Goal: Information Seeking & Learning: Compare options

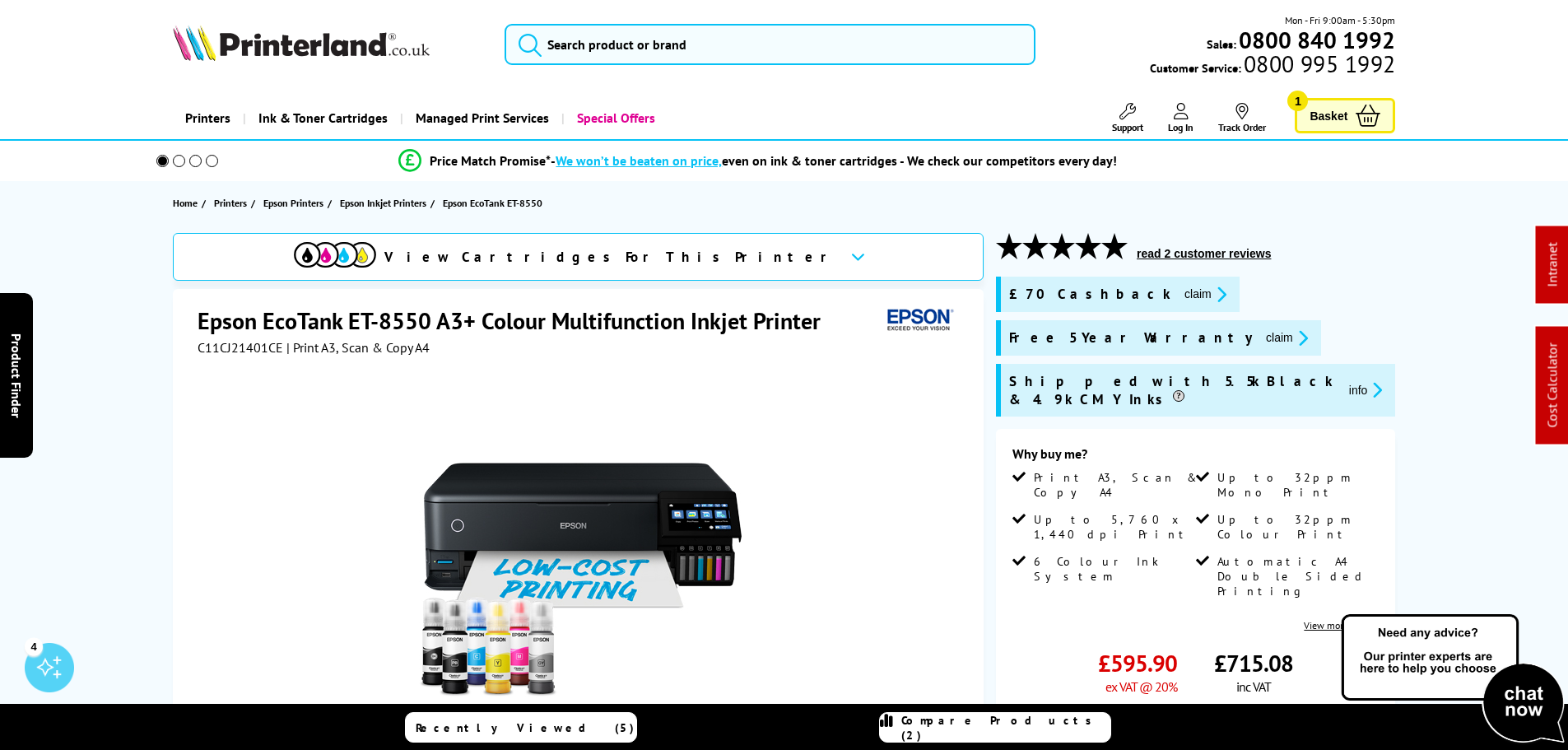
click at [411, 323] on h1 "Epson EcoTank ET-8550 A3+ Colour Multifunction Inkjet Printer" at bounding box center [517, 321] width 640 height 31
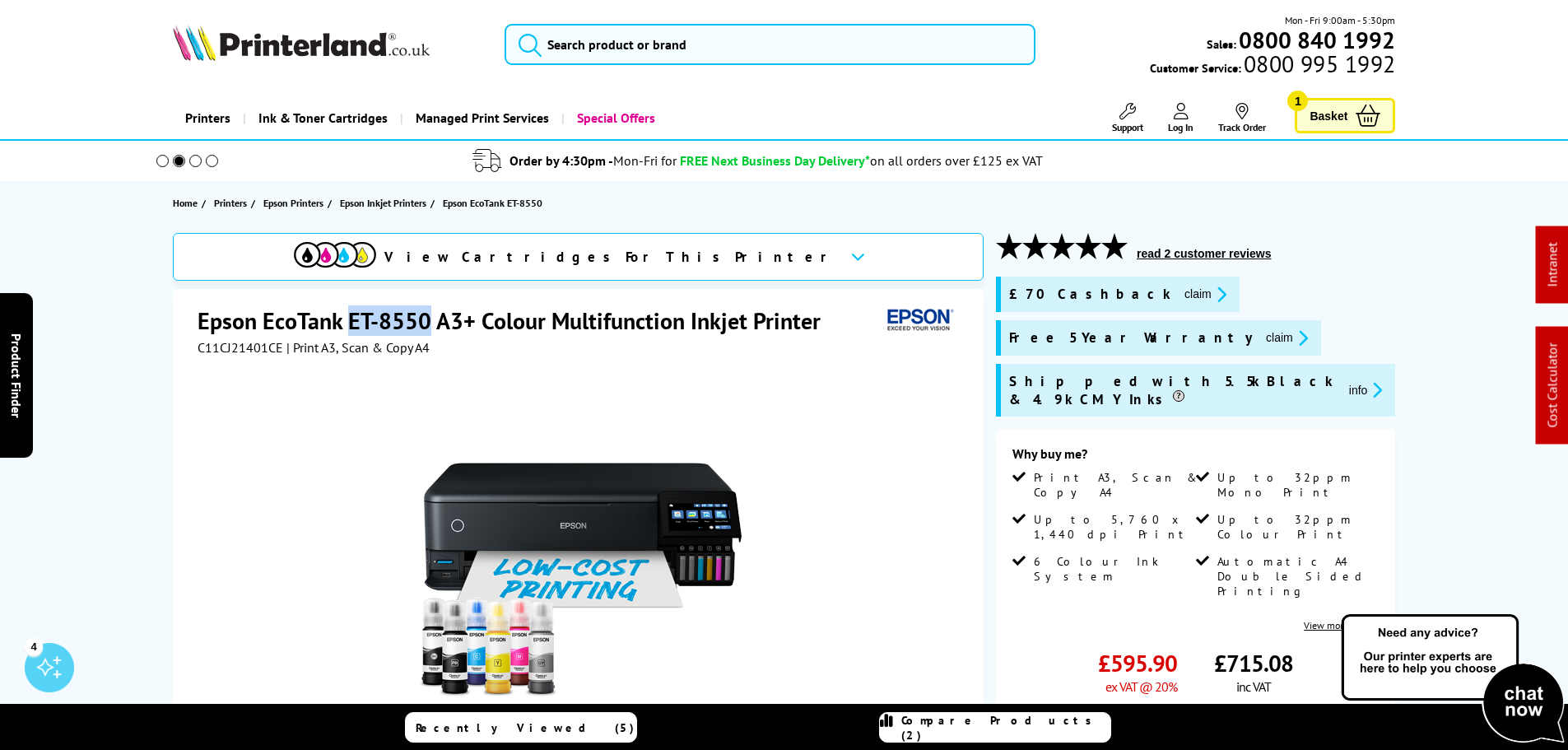
drag, startPoint x: 425, startPoint y: 317, endPoint x: 350, endPoint y: 320, distance: 75.1
click at [350, 320] on h1 "Epson EcoTank ET-8550 A3+ Colour Multifunction Inkjet Printer" at bounding box center [517, 321] width 640 height 31
copy h1 "ET-8550"
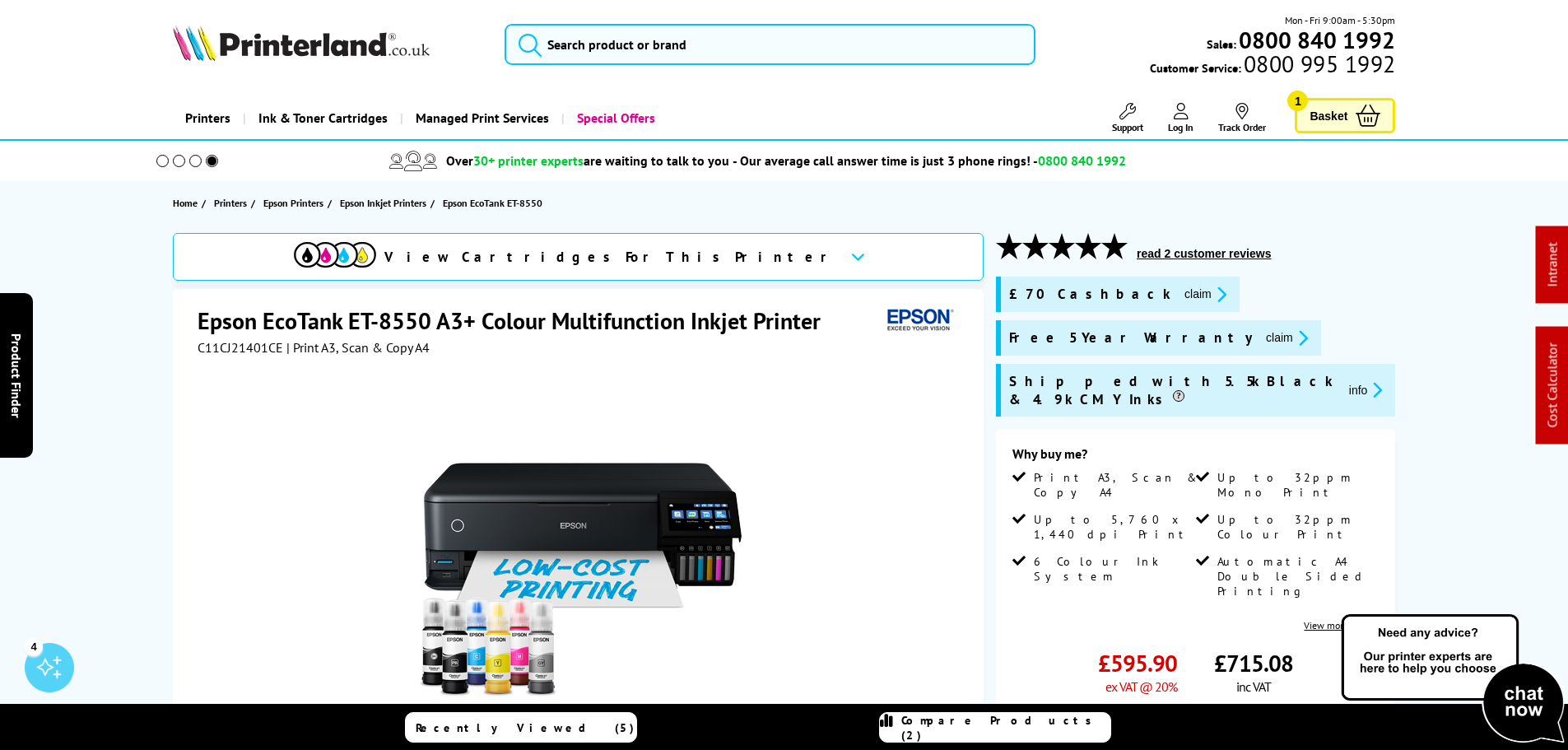
click at [246, 346] on span "C11CJ21401CE" at bounding box center [241, 348] width 86 height 16
copy span "C11CJ21401CE"
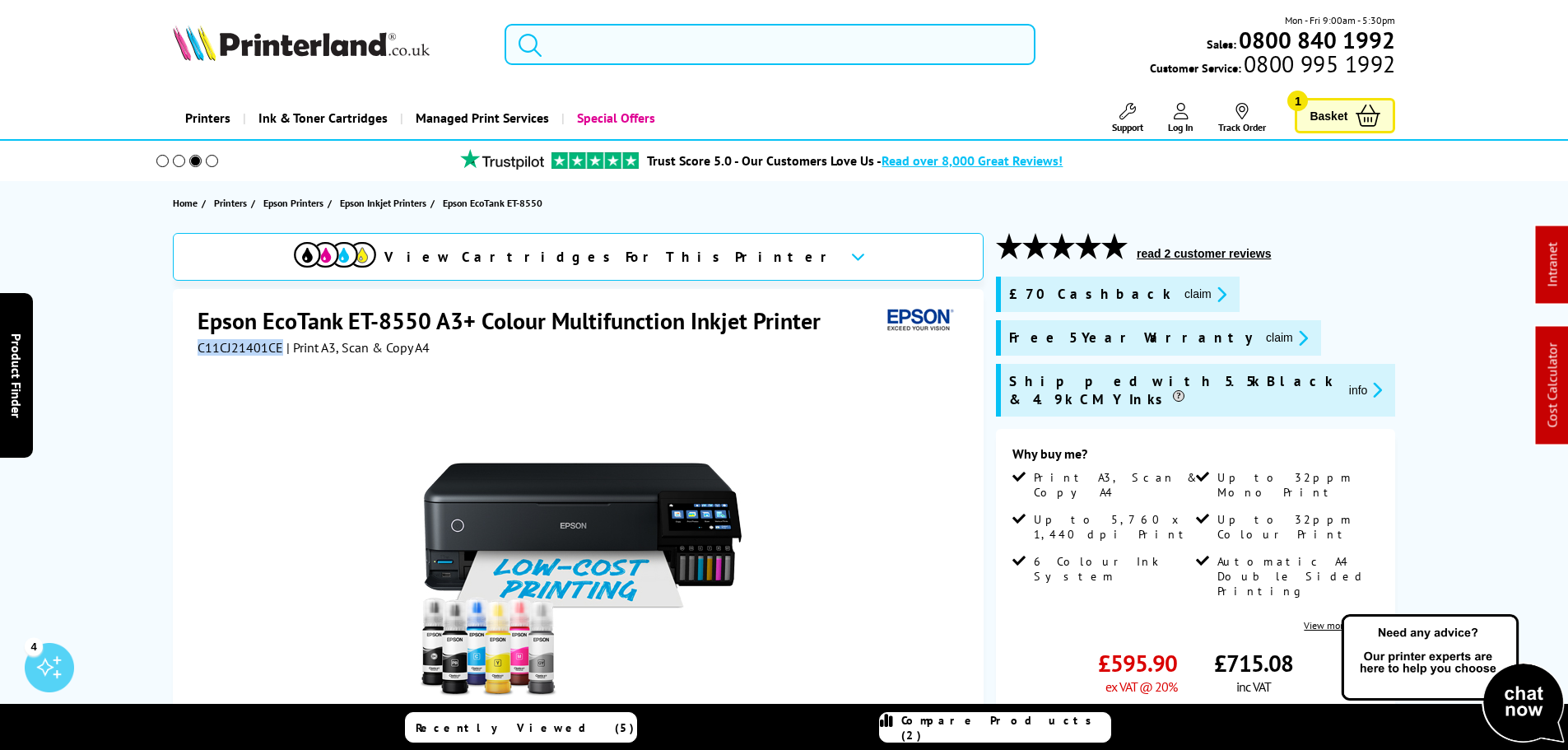
click at [600, 31] on input "search" at bounding box center [771, 44] width 531 height 41
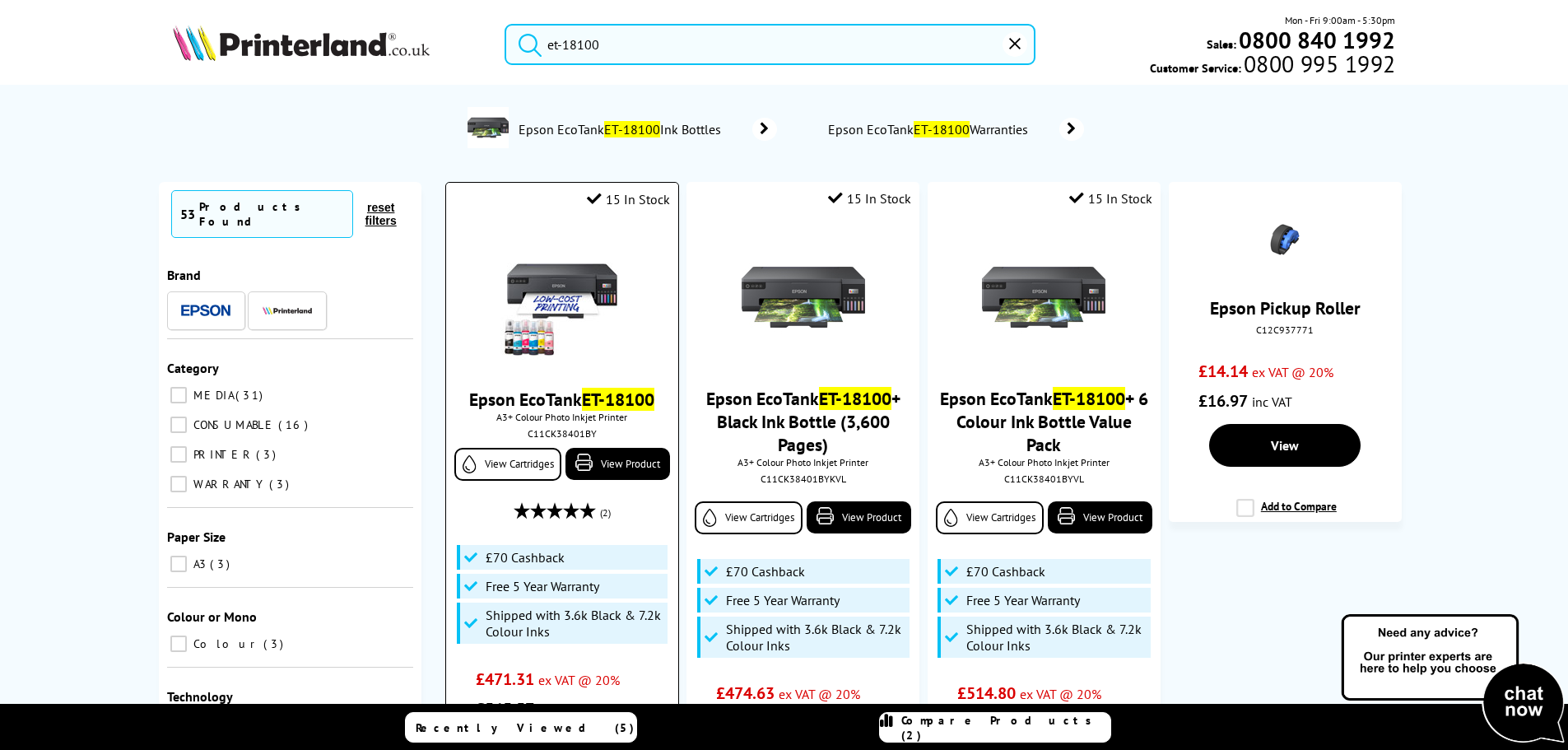
type input "et-18100"
click at [567, 292] on img at bounding box center [562, 299] width 124 height 124
